Goal: Check status: Check status

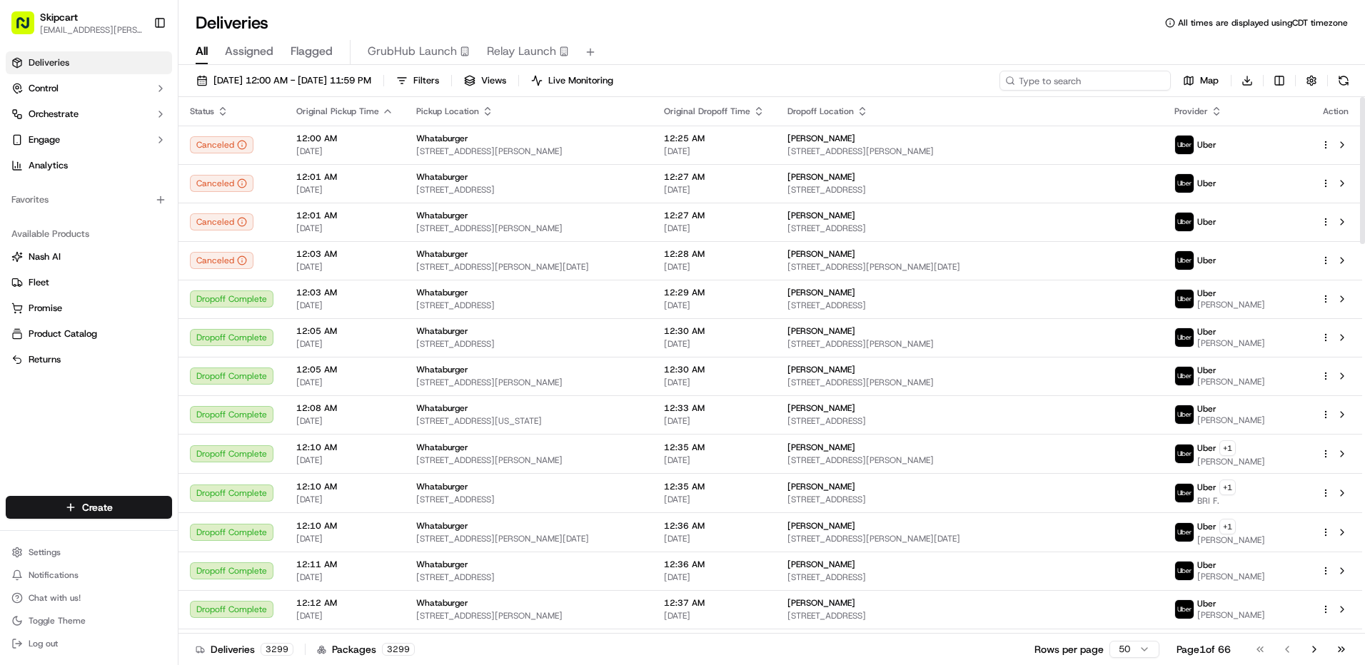
click at [1086, 84] on input at bounding box center [1084, 81] width 171 height 20
paste input "5212907"
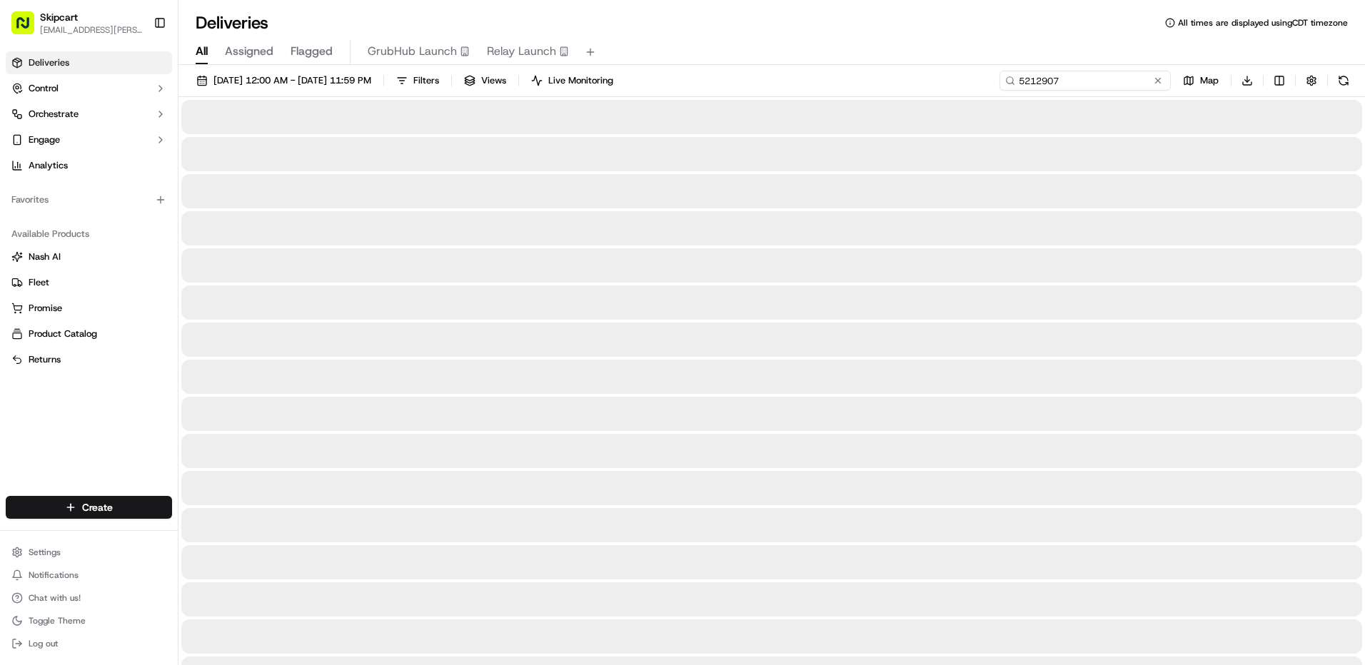
type input "5212907"
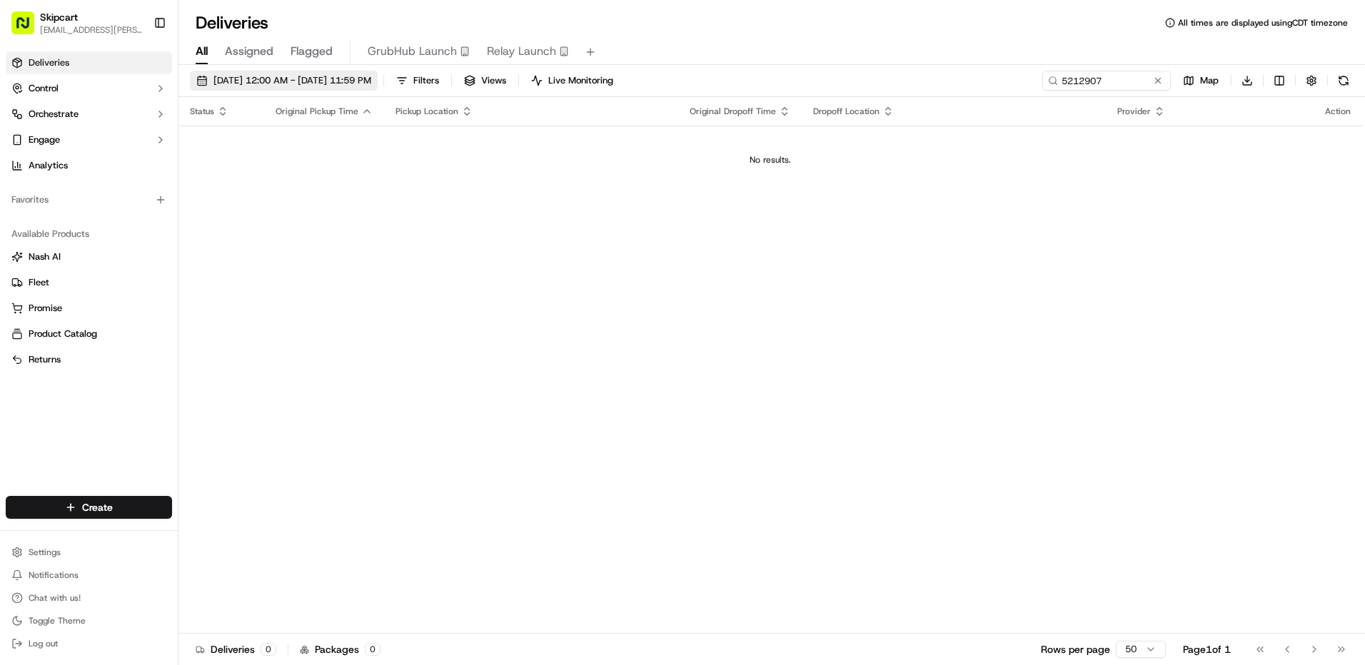
click at [369, 73] on button "[DATE] 12:00 AM - [DATE] 11:59 PM" at bounding box center [284, 81] width 188 height 20
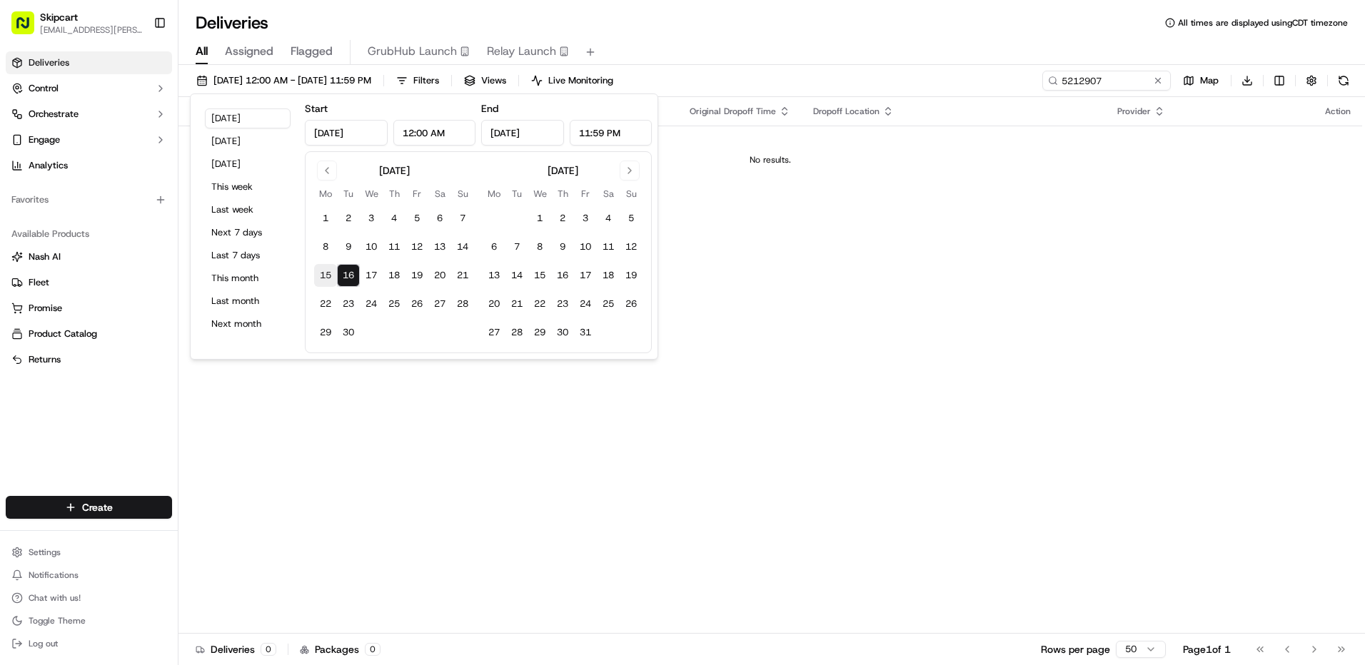
click at [323, 275] on button "15" at bounding box center [325, 275] width 23 height 23
type input "[DATE]"
click at [525, 127] on input "[DATE]" at bounding box center [522, 133] width 83 height 26
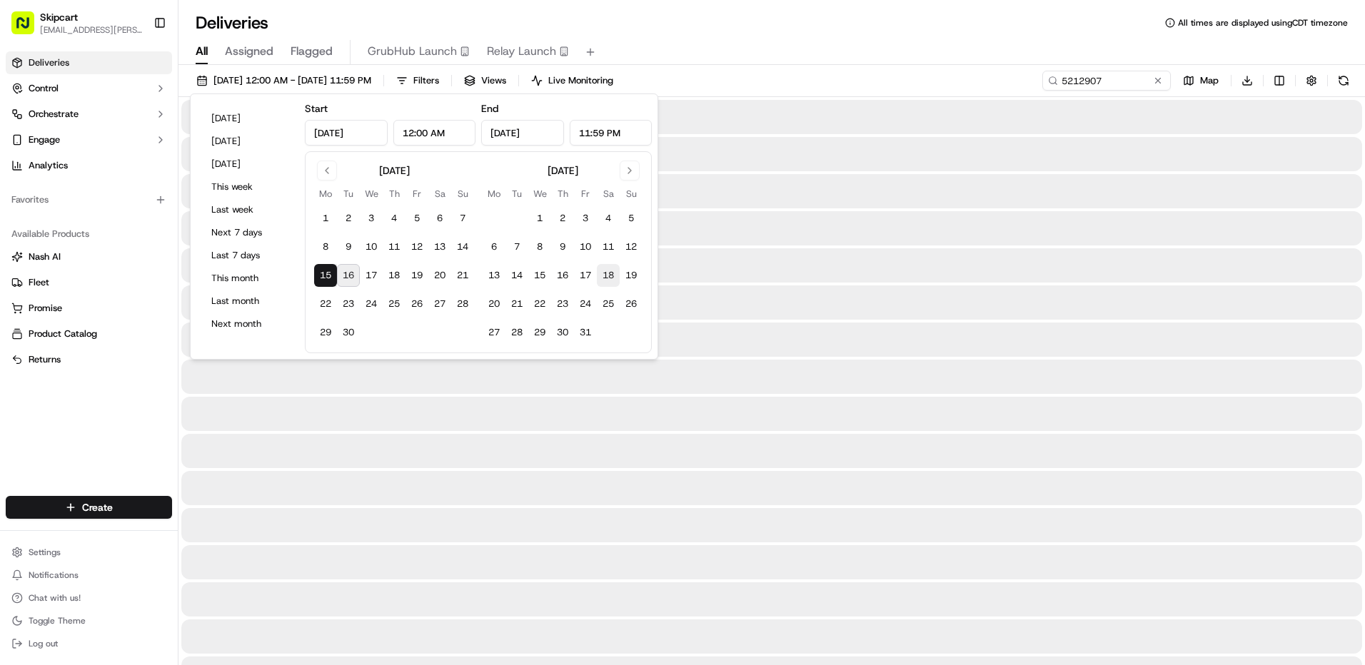
click at [607, 276] on button "18" at bounding box center [608, 275] width 23 height 23
type input "[DATE]"
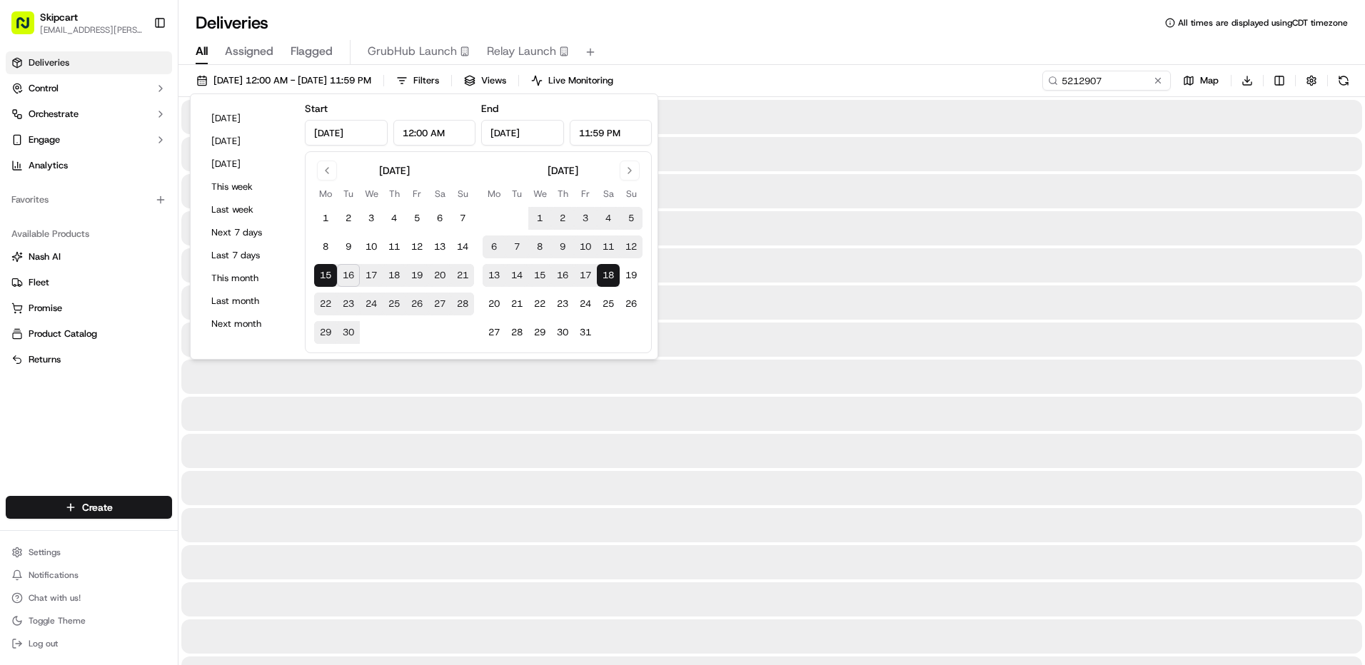
click at [773, 49] on div "All Assigned Flagged GrubHub Launch Relay Launch" at bounding box center [771, 52] width 1186 height 25
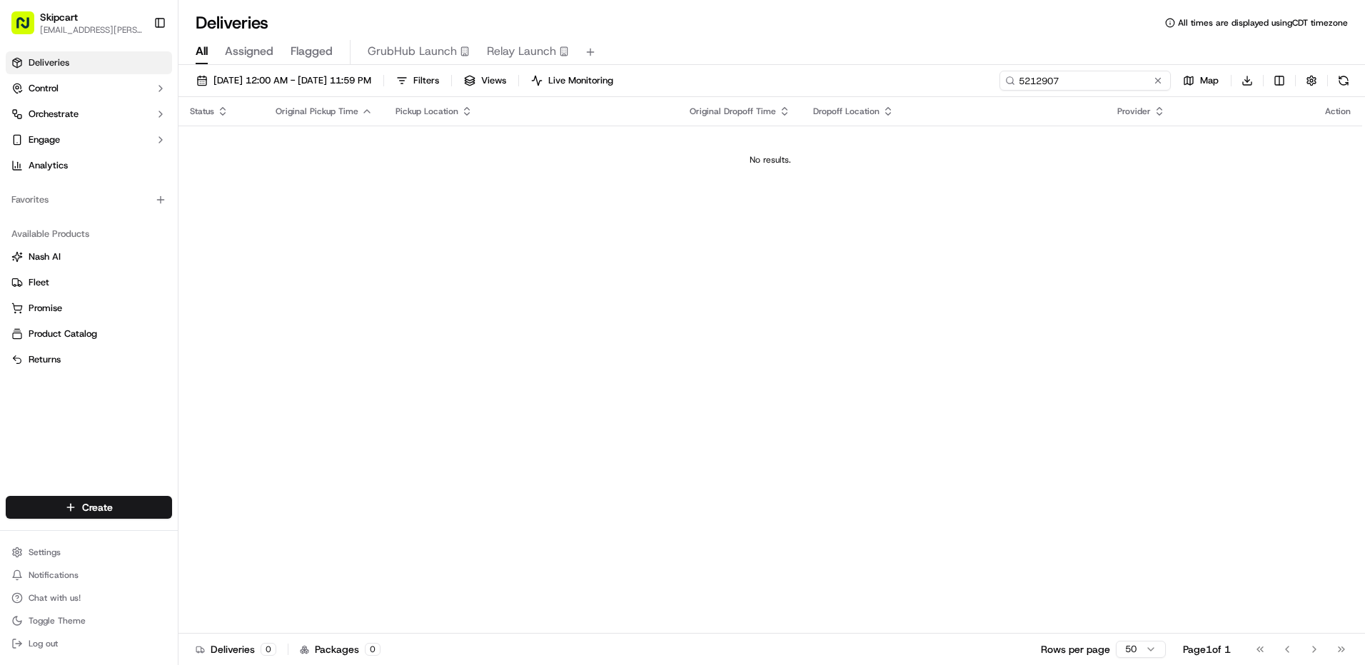
click at [1125, 79] on input "5212907" at bounding box center [1084, 81] width 171 height 20
paste input "dlv_UUqZZ4cb5R4vKX6QLMR9UM"
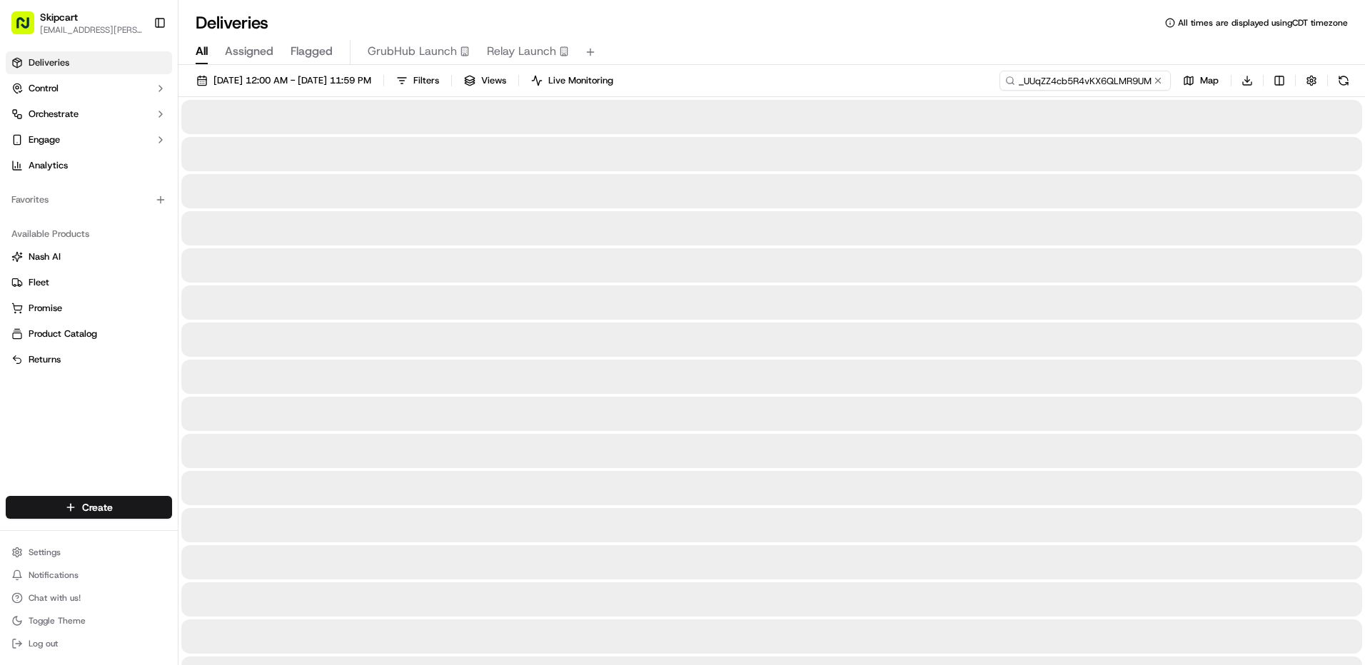
scroll to position [0, 16]
type input "dlv_UUqZZ4cb5R4vKX6QLMR9UM"
click at [240, 53] on span "Assigned" at bounding box center [249, 51] width 49 height 17
click at [198, 53] on span "All" at bounding box center [202, 51] width 12 height 17
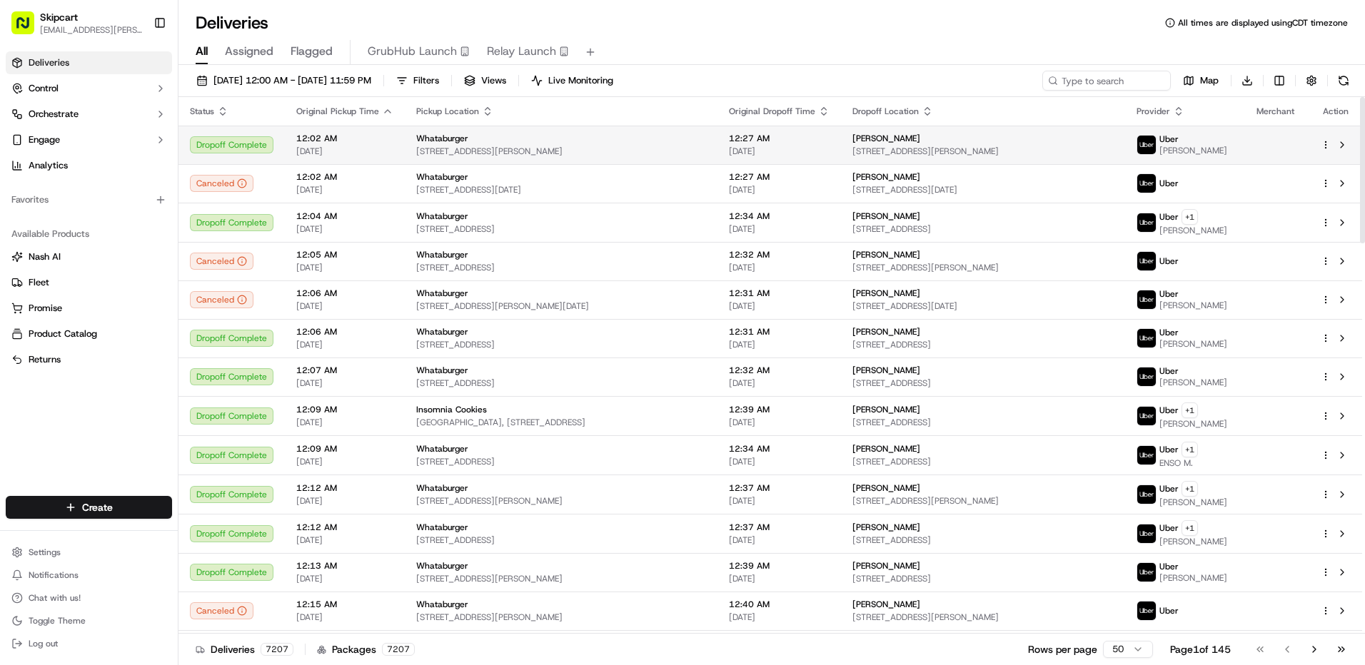
click at [385, 136] on span "12:02 AM" at bounding box center [344, 138] width 97 height 11
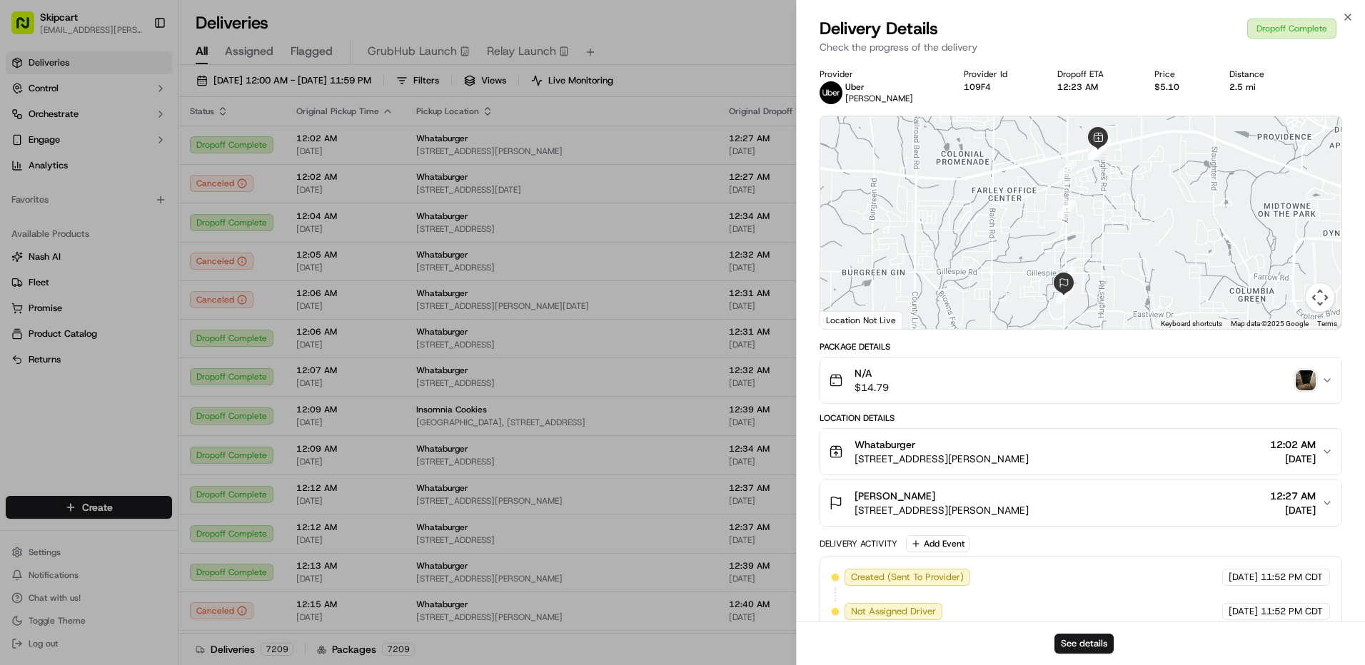
click at [1118, 396] on button "N/A $14.79" at bounding box center [1080, 381] width 521 height 46
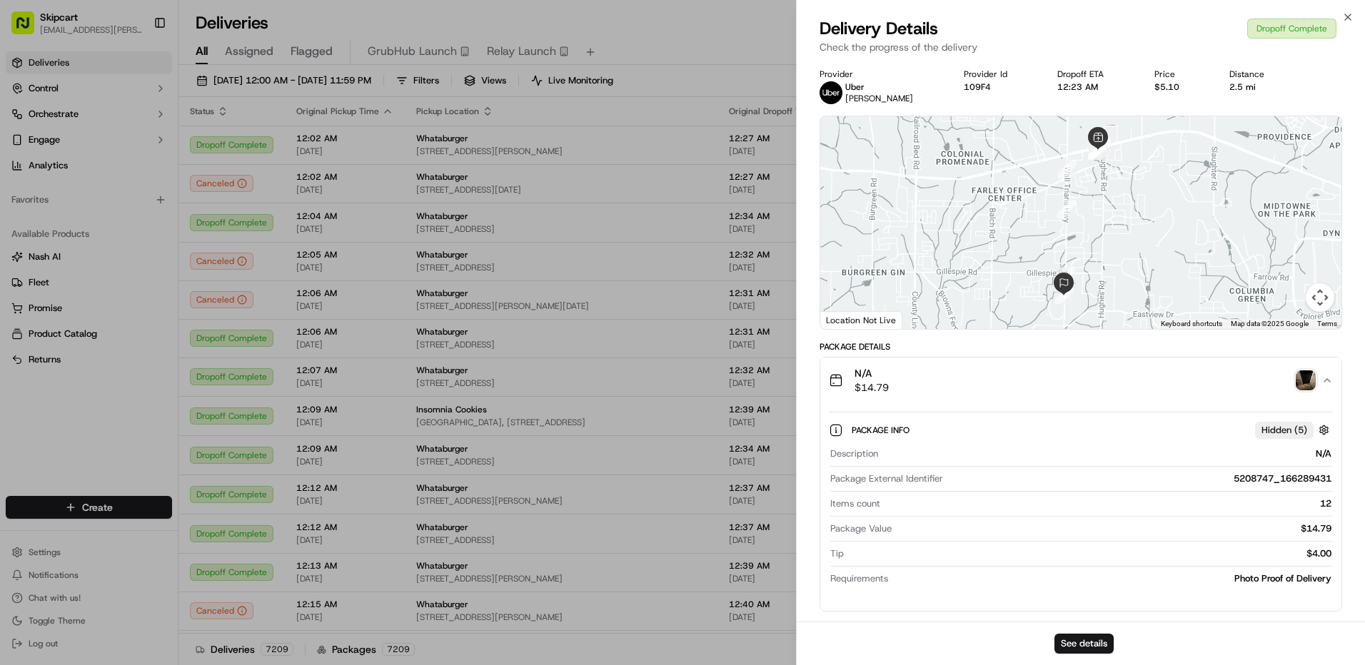
click at [1118, 396] on button "N/A $14.79" at bounding box center [1080, 381] width 521 height 46
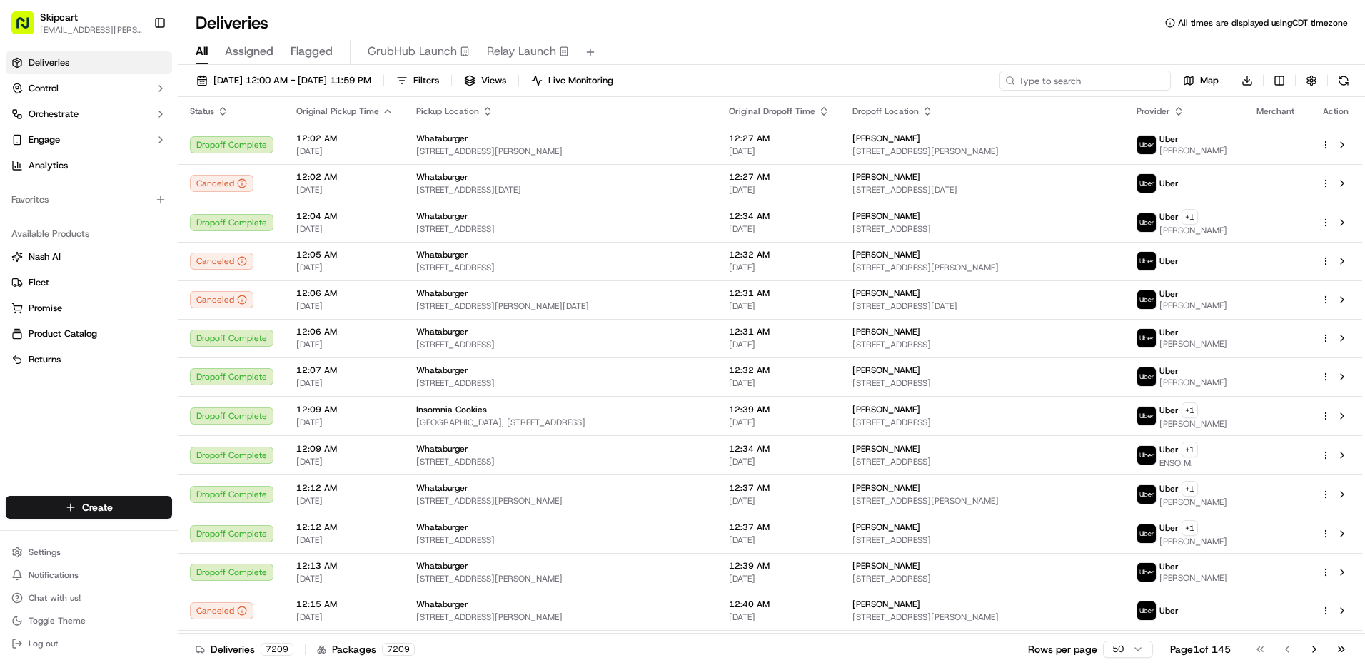
click at [1070, 71] on input at bounding box center [1084, 81] width 171 height 20
paste input "dlv_UUqZZ4cb5R4vKX6QLMR9UM"
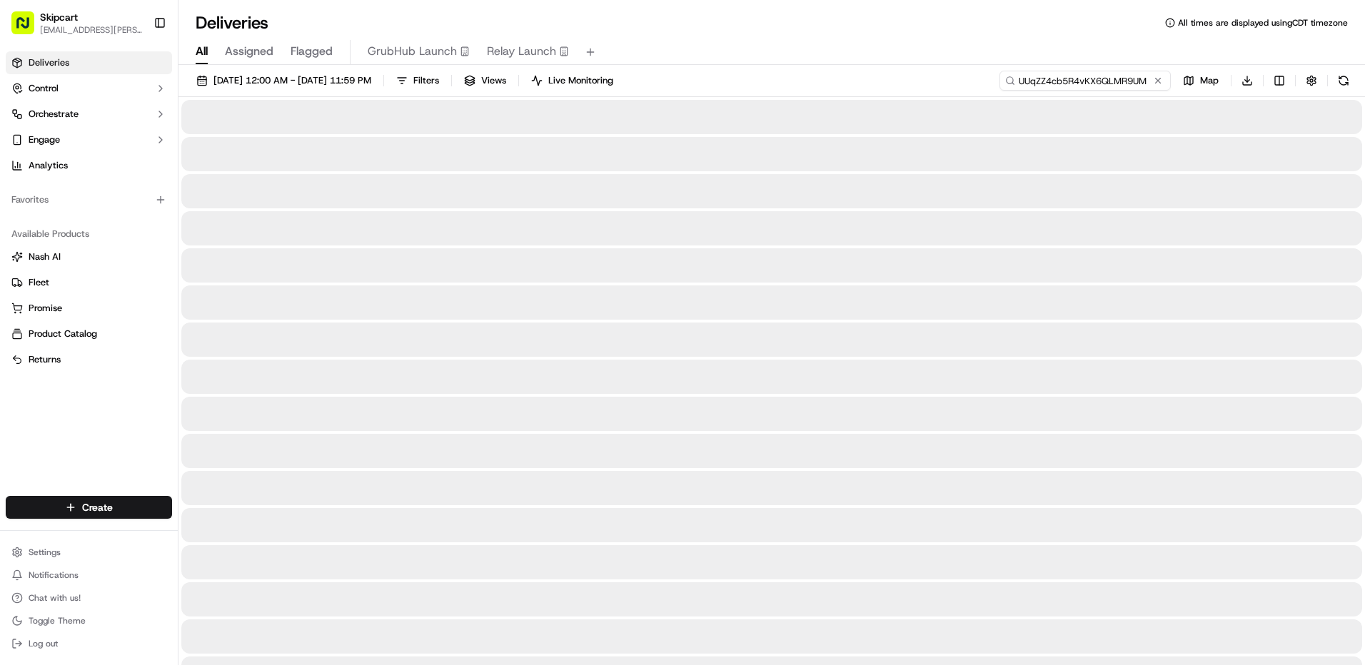
type input "UUqZZ4cb5R4vKX6QLMR9UM"
click at [371, 78] on span "[DATE] 12:00 AM - [DATE] 11:59 PM" at bounding box center [292, 80] width 158 height 13
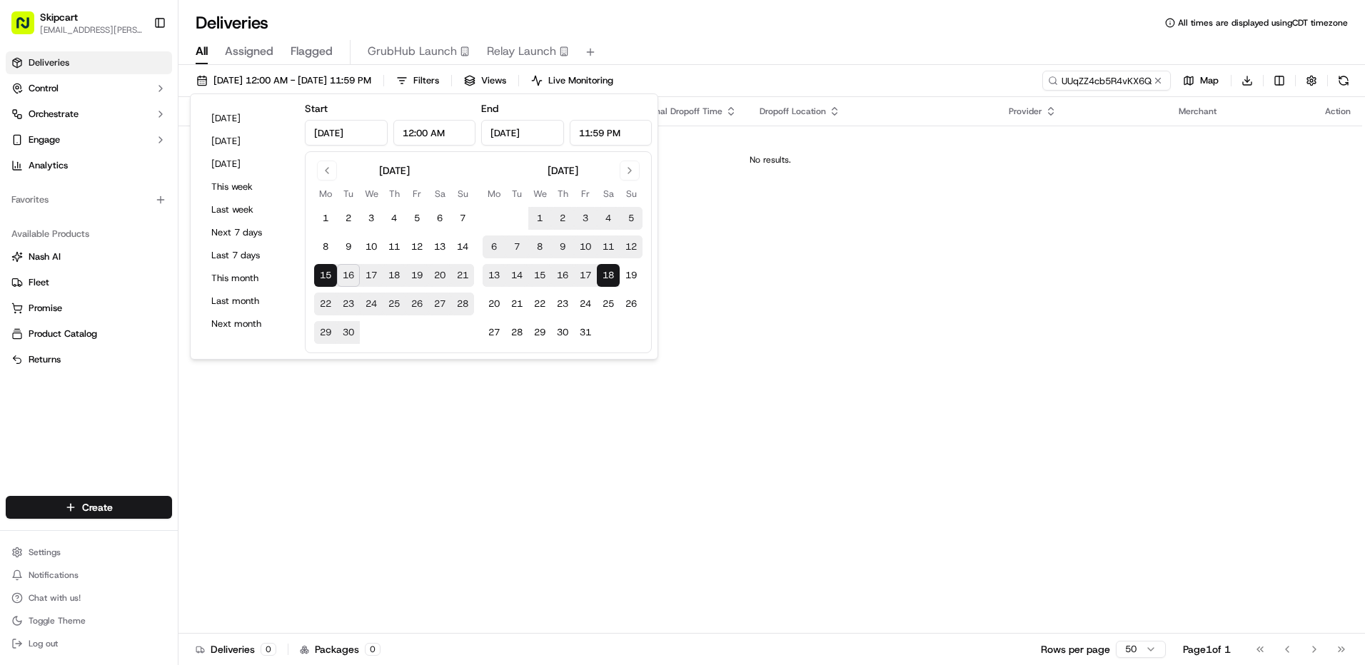
click at [715, 34] on div "Deliveries All times are displayed using CDT timezone" at bounding box center [771, 22] width 1186 height 23
